Goal: Task Accomplishment & Management: Complete application form

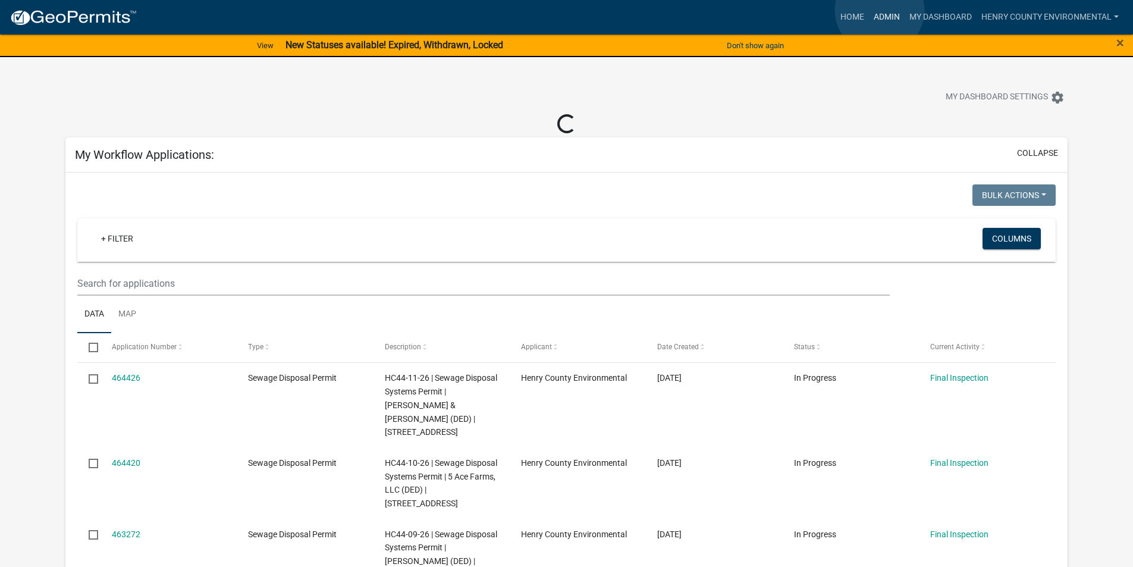
click at [880, 10] on link "Admin" at bounding box center [887, 17] width 36 height 23
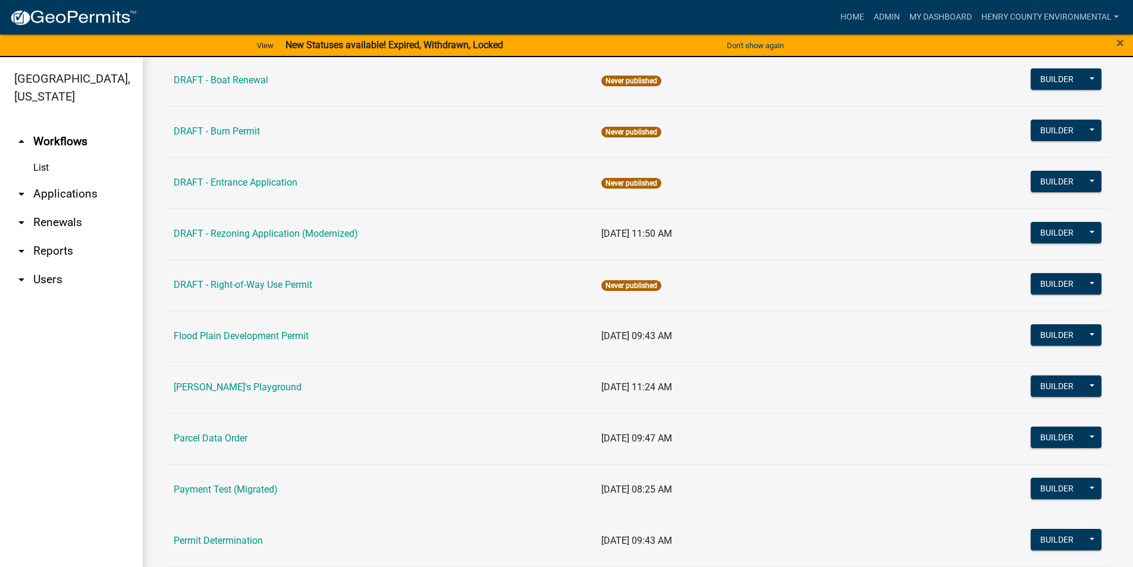
scroll to position [550, 0]
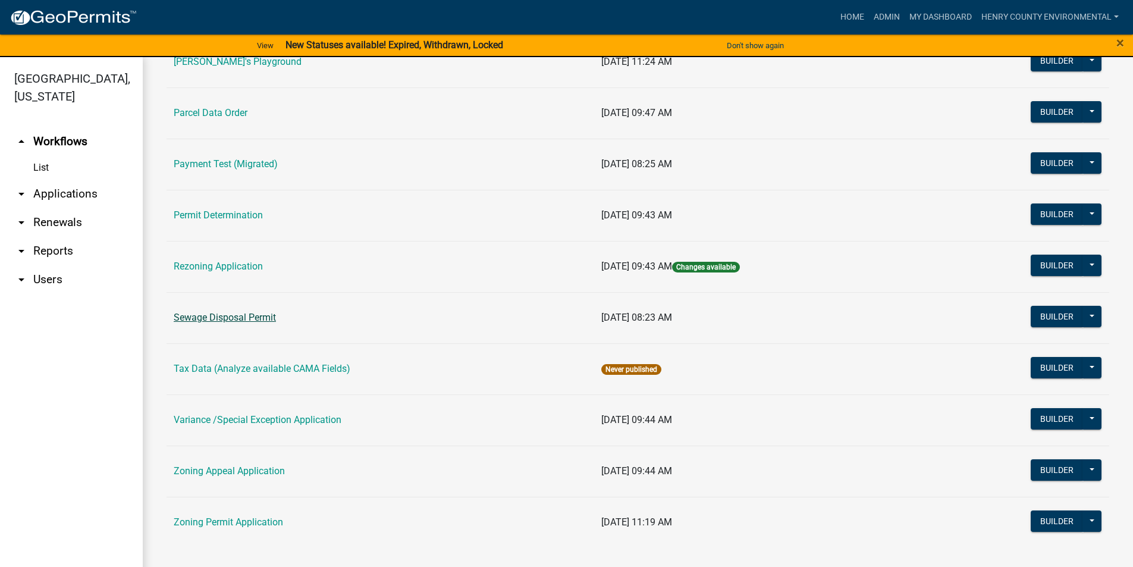
click at [228, 316] on link "Sewage Disposal Permit" at bounding box center [225, 317] width 102 height 11
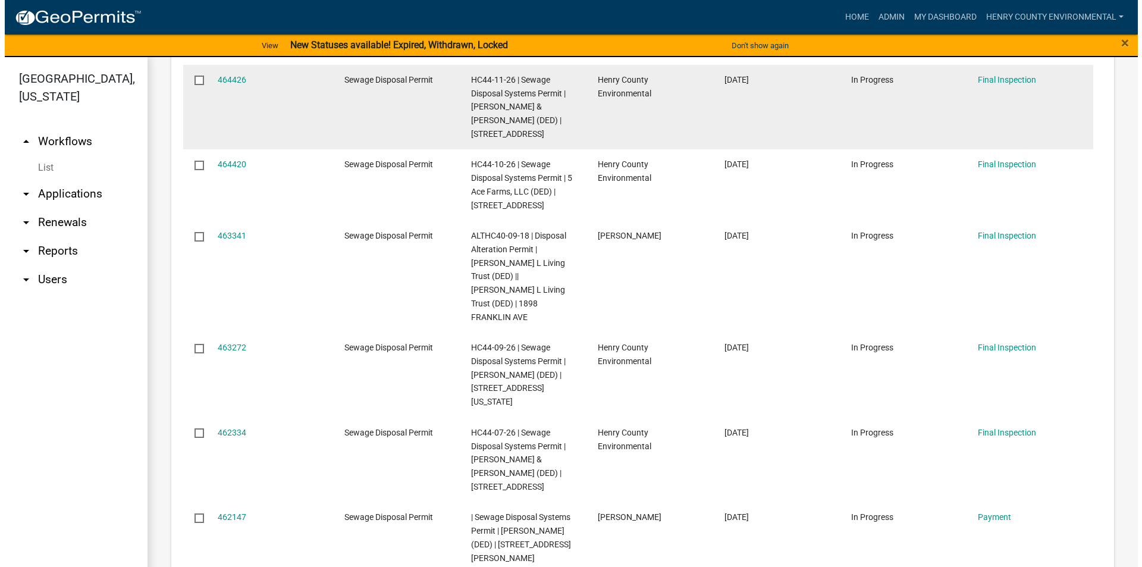
scroll to position [773, 0]
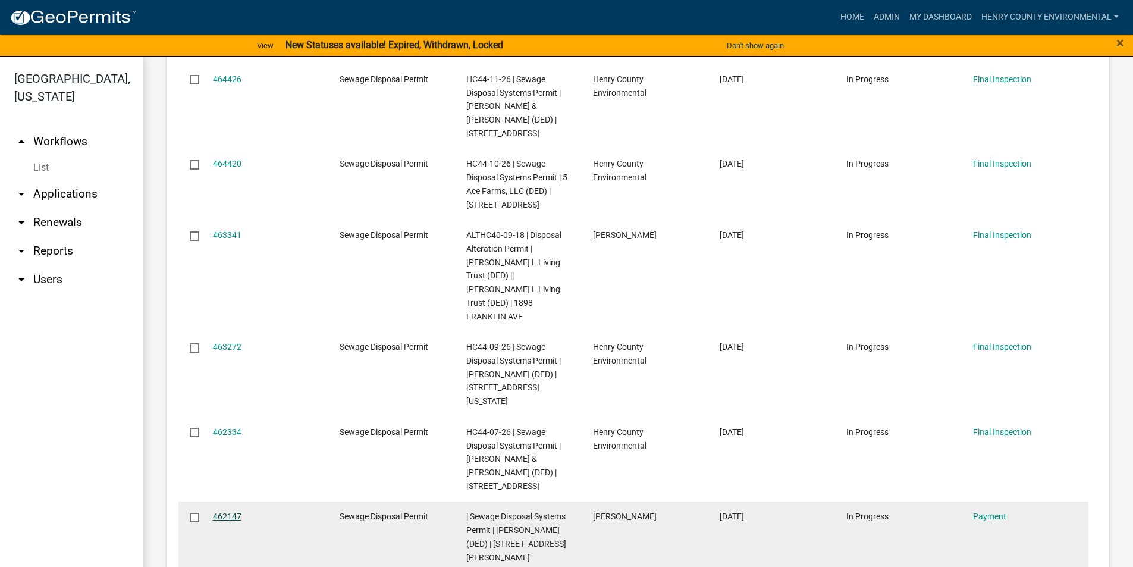
click at [232, 511] on link "462147" at bounding box center [227, 516] width 29 height 10
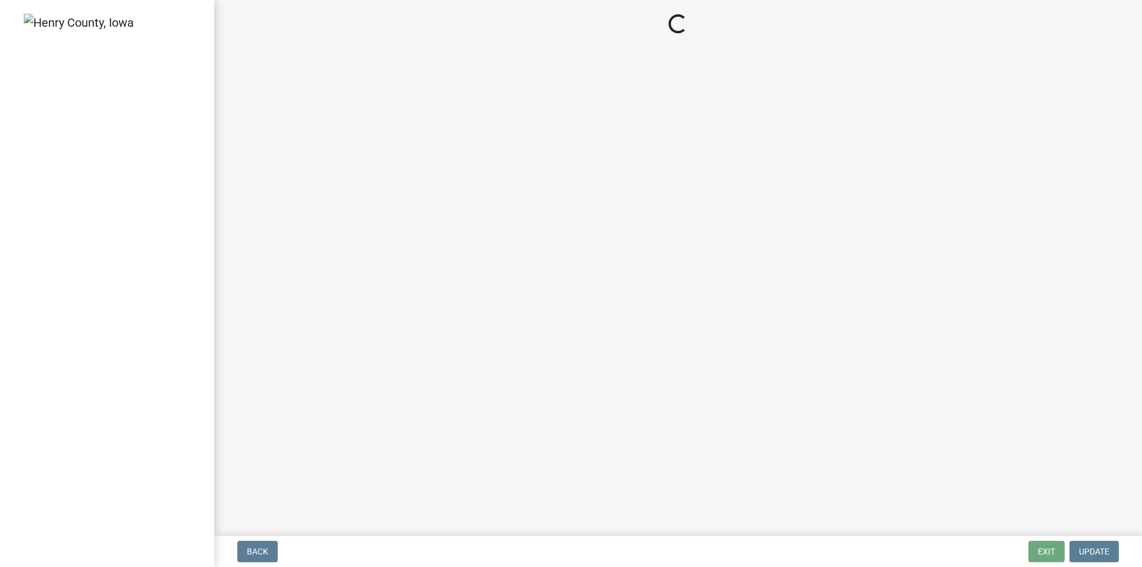
select select "3: 3"
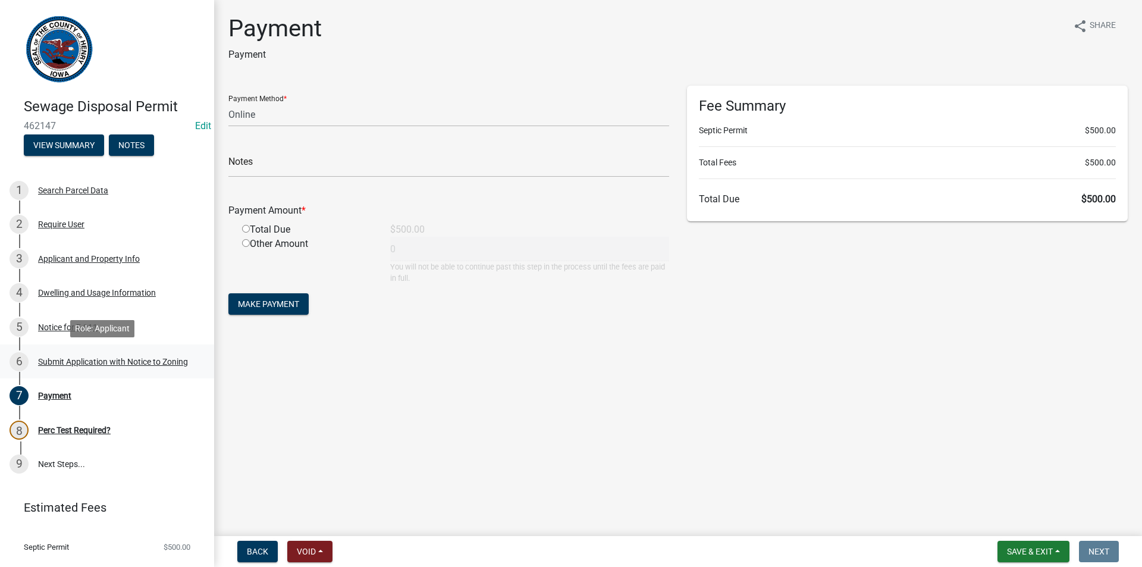
click at [77, 362] on div "Submit Application with Notice to Zoning" at bounding box center [113, 361] width 150 height 8
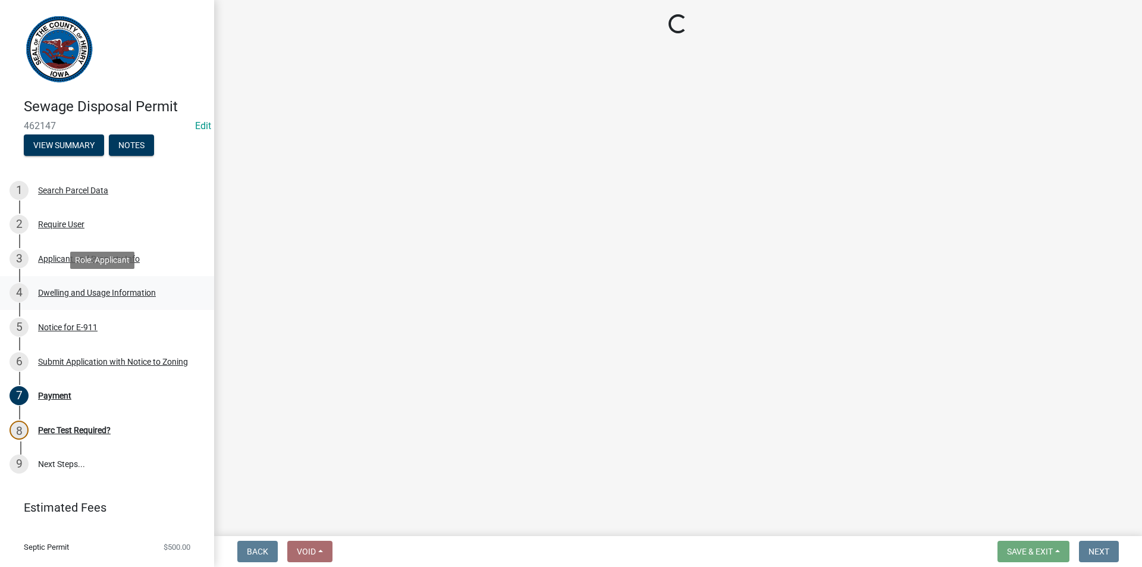
click at [60, 295] on div "Dwelling and Usage Information" at bounding box center [97, 292] width 118 height 8
click at [52, 388] on div "7 Payment" at bounding box center [103, 395] width 186 height 19
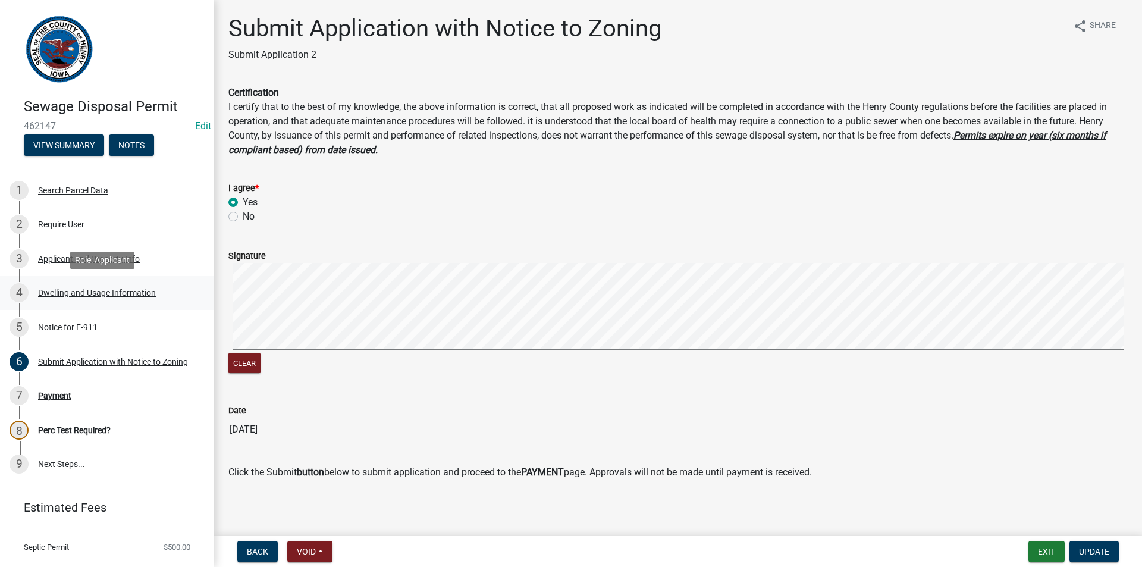
click at [81, 288] on div "Dwelling and Usage Information" at bounding box center [97, 292] width 118 height 8
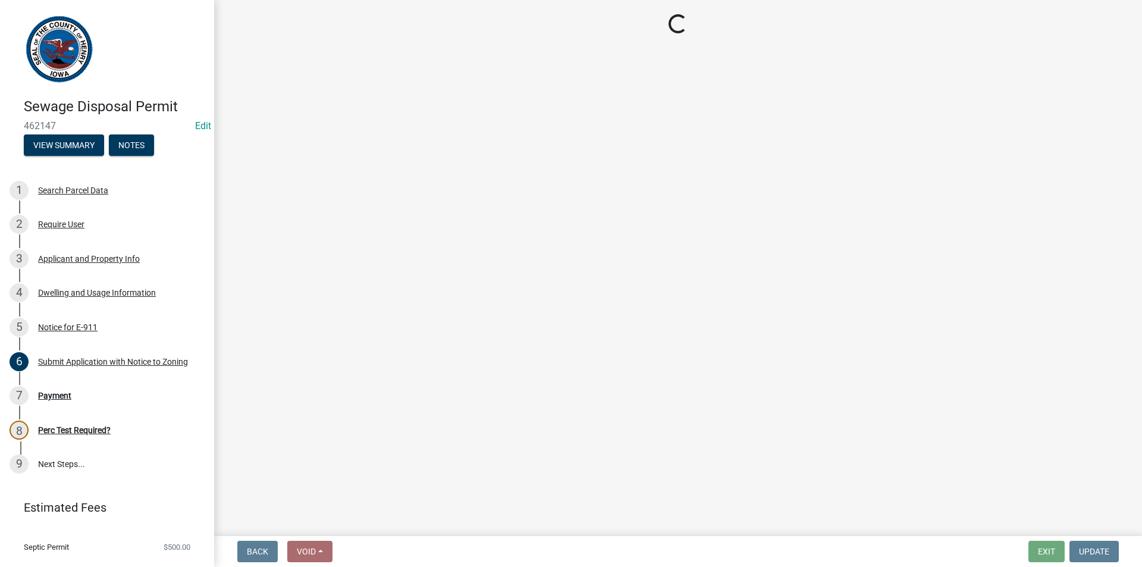
select select "f8475467-ace5-4783-87da-8c1d1e73fcca"
select select "026d1f52-f79c-4eee-8aa1-44d2b31f964c"
select select "f329f229-4372-49f3-ad90-d4c2245d1078"
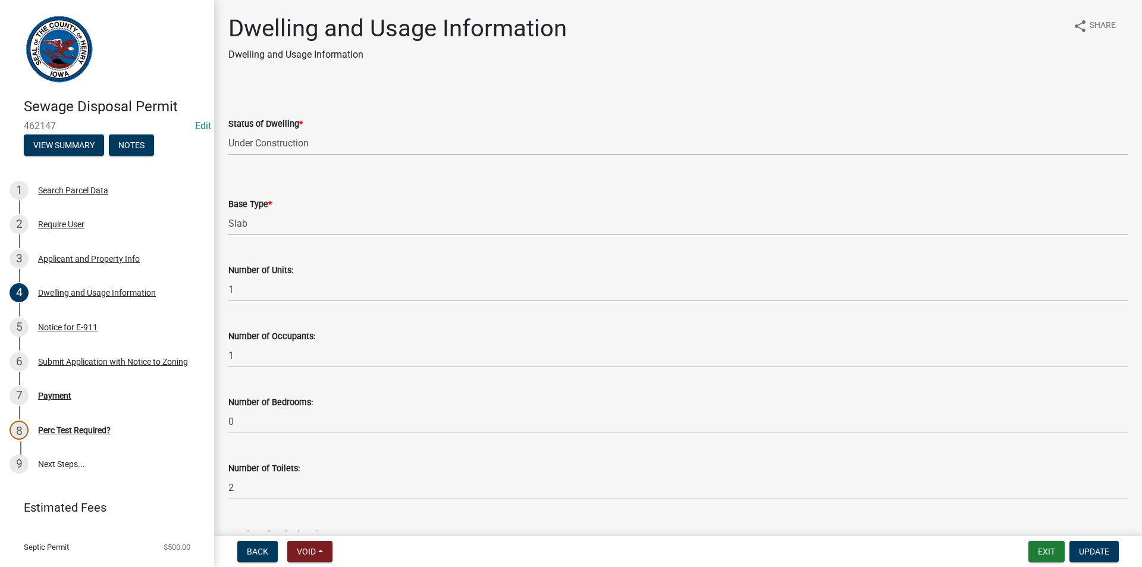
scroll to position [59, 0]
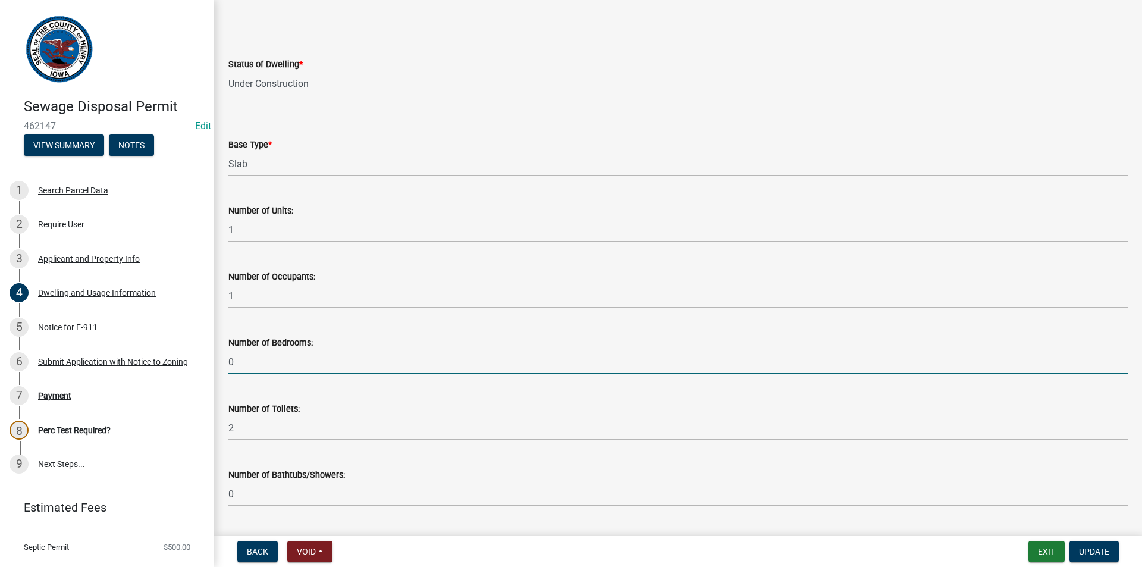
click at [265, 362] on input "0" at bounding box center [677, 362] width 899 height 24
type input "1"
click at [63, 399] on div "Payment" at bounding box center [54, 395] width 33 height 8
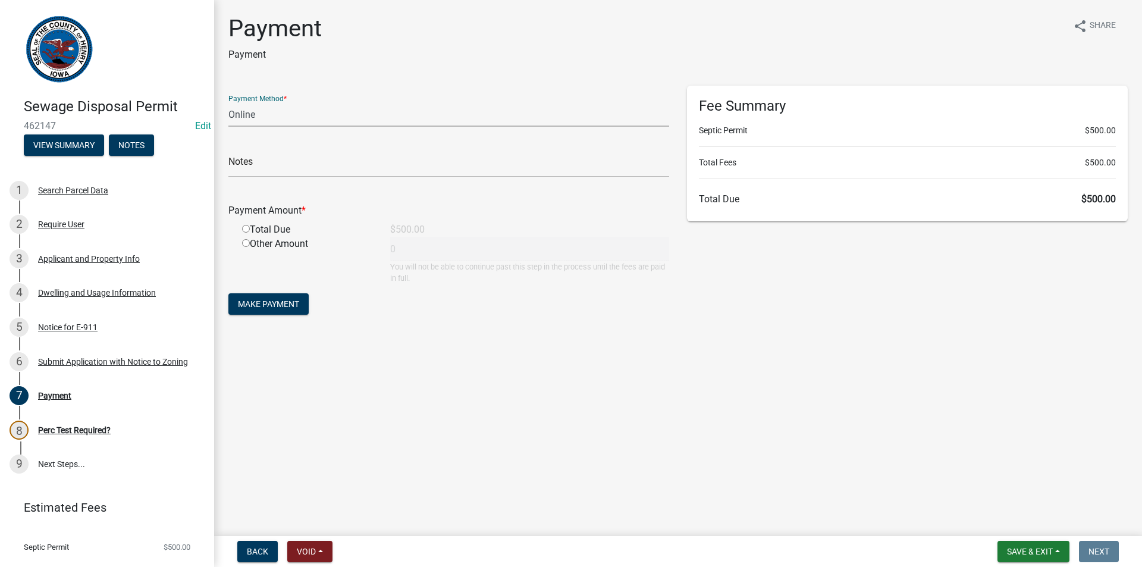
click at [300, 117] on select "Credit Card POS Check Cash Online" at bounding box center [448, 114] width 441 height 24
click at [228, 102] on select "Credit Card POS Check Cash Online" at bounding box center [448, 114] width 441 height 24
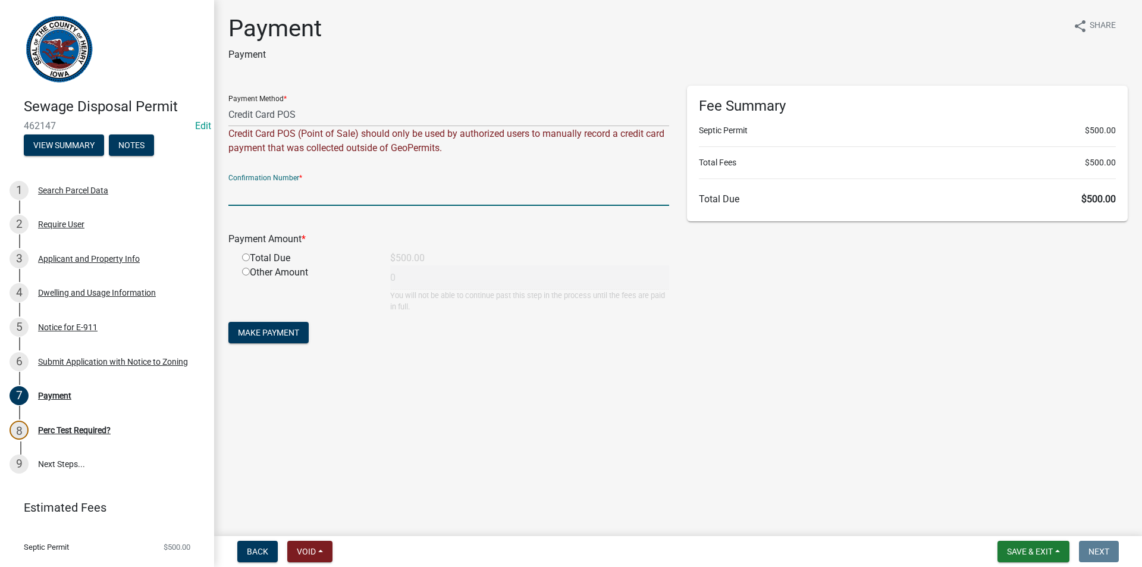
click at [288, 195] on input "text" at bounding box center [448, 193] width 441 height 24
click at [308, 114] on select "Credit Card POS Check Cash Online" at bounding box center [448, 114] width 441 height 24
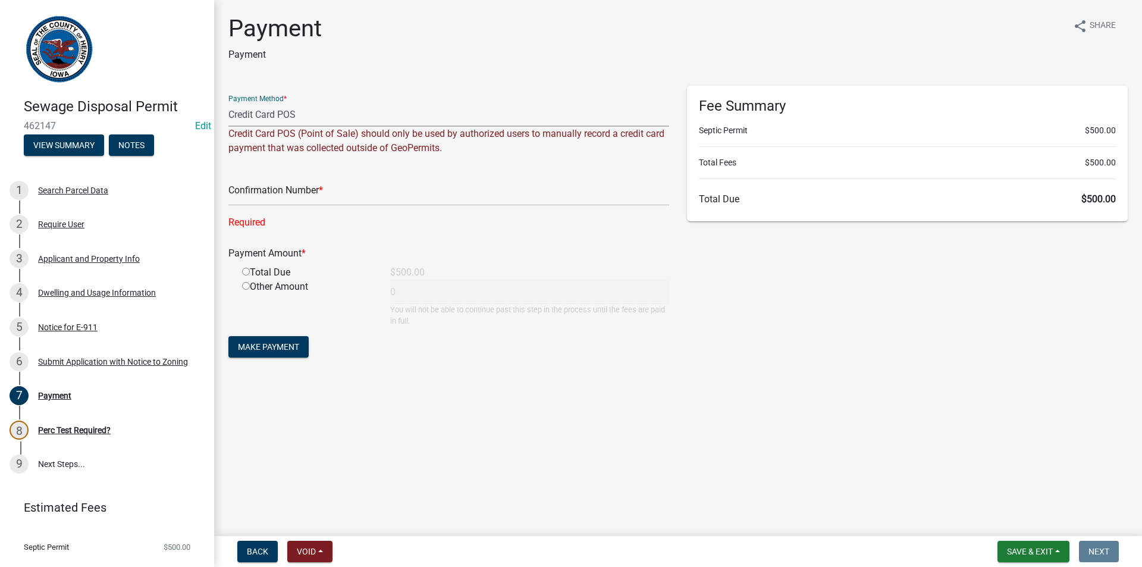
select select "3: 3"
click at [228, 102] on select "Credit Card POS Check Cash Online" at bounding box center [448, 114] width 441 height 24
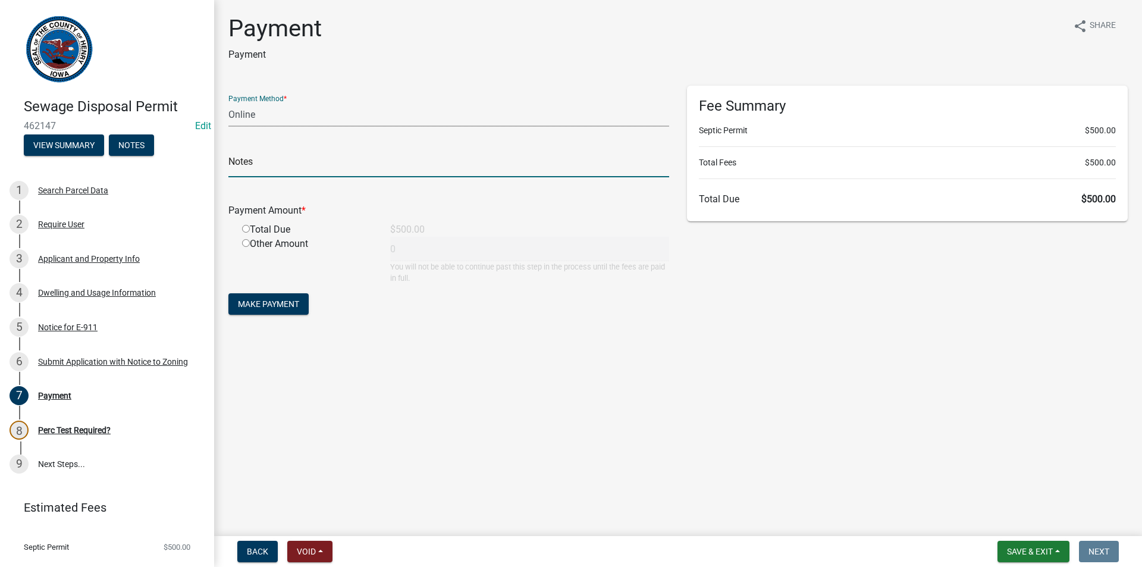
click at [265, 169] on input "text" at bounding box center [448, 165] width 441 height 24
click at [253, 200] on div "Payment Amount * Total Due $500.00 Other Amount 0 You will not be able to conti…" at bounding box center [448, 235] width 441 height 97
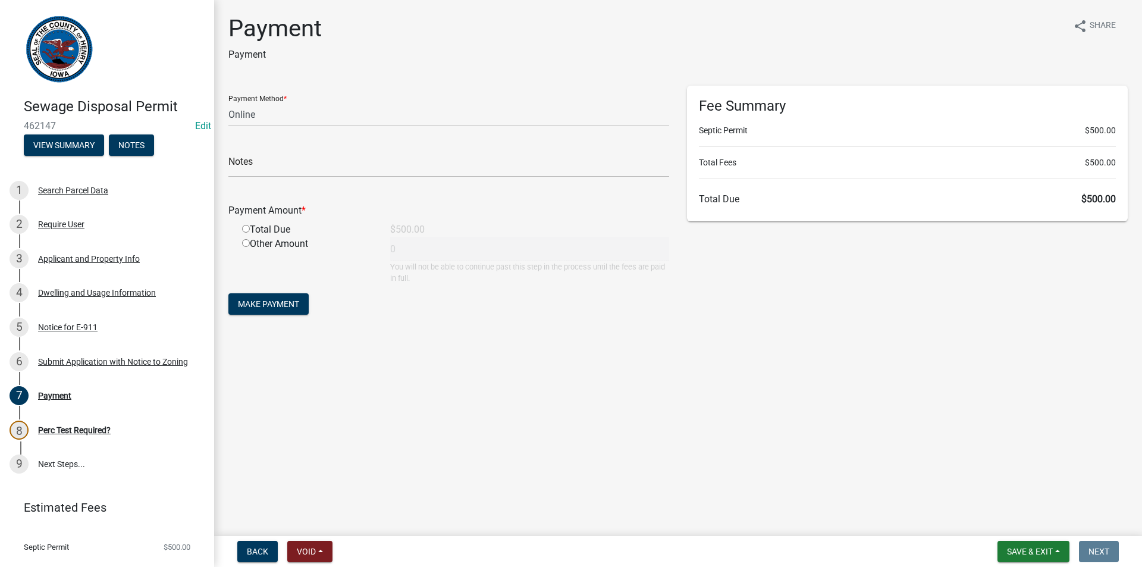
click at [245, 230] on input "radio" at bounding box center [246, 229] width 8 height 8
radio input "true"
type input "500"
click at [263, 302] on span "Make Payment" at bounding box center [268, 304] width 61 height 10
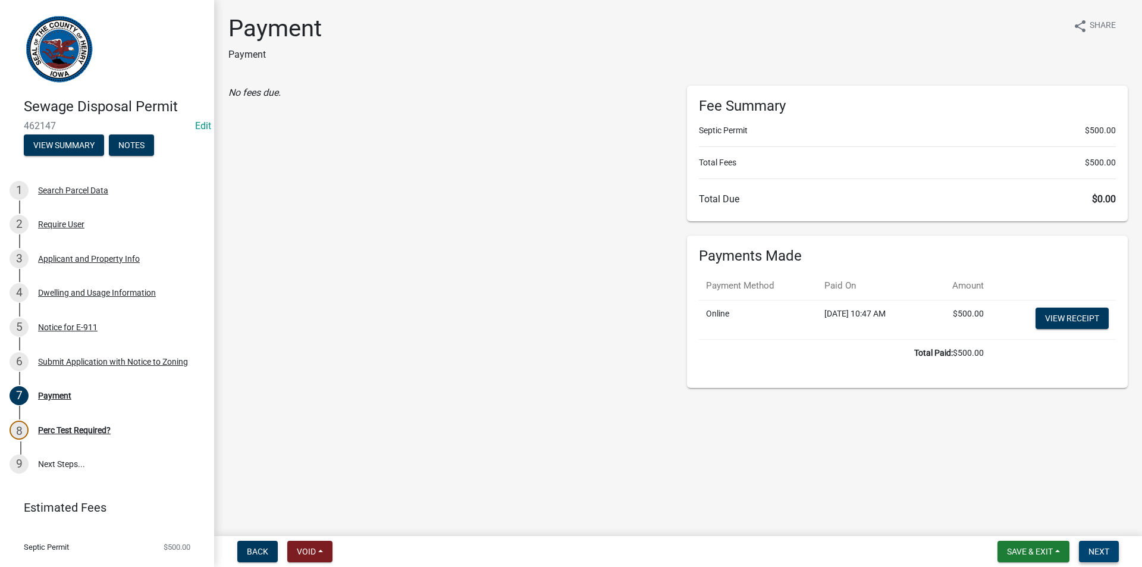
click at [1098, 556] on span "Next" at bounding box center [1098, 552] width 21 height 10
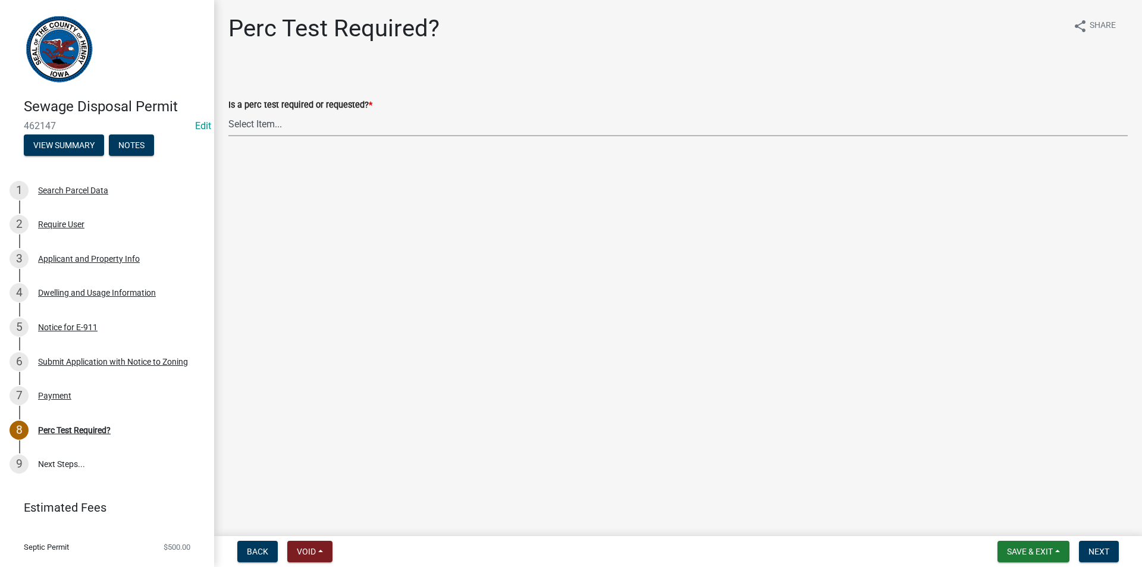
click at [313, 117] on select "Select Item... Yes No" at bounding box center [677, 124] width 899 height 24
click at [228, 112] on select "Select Item... Yes No" at bounding box center [677, 124] width 899 height 24
click at [301, 128] on select "Select Item... Yes No" at bounding box center [677, 124] width 899 height 24
click at [228, 112] on select "Select Item... Yes No" at bounding box center [677, 124] width 899 height 24
select select "29b951f4-85c4-429e-be6c-dbe4885722a5"
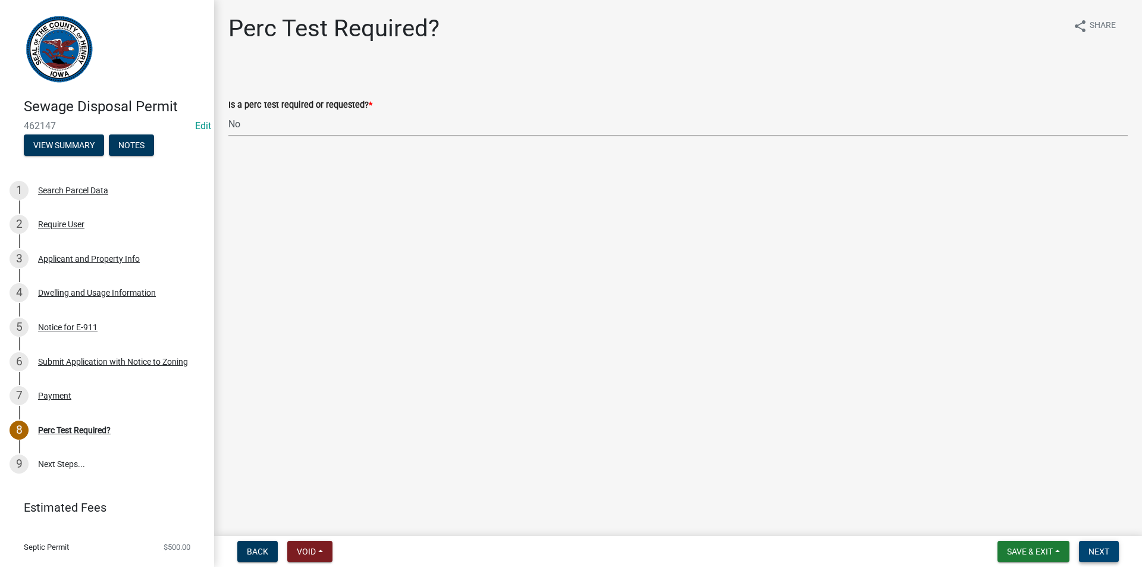
click at [1097, 549] on span "Next" at bounding box center [1098, 552] width 21 height 10
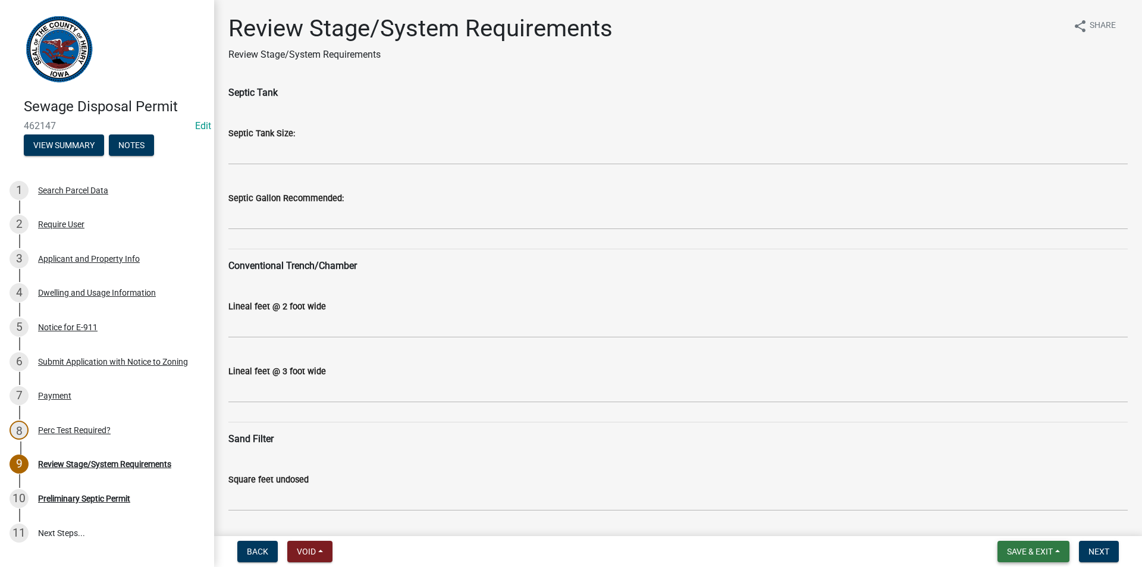
click at [1031, 550] on span "Save & Exit" at bounding box center [1030, 552] width 46 height 10
click at [1017, 524] on button "Save & Exit" at bounding box center [1021, 520] width 95 height 29
